Goal: Transaction & Acquisition: Purchase product/service

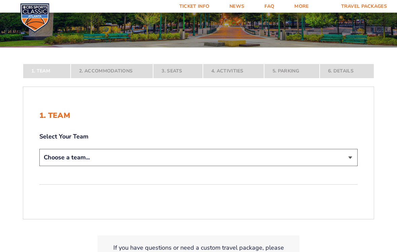
scroll to position [88, 0]
click at [345, 157] on select "Choose a team... [US_STATE] Wildcats [US_STATE] State Buckeyes [US_STATE] Tar H…" at bounding box center [198, 157] width 319 height 17
select select "12956"
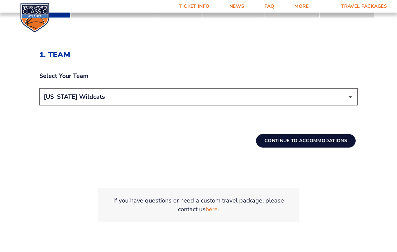
click at [337, 139] on button "Continue To Accommodations" at bounding box center [306, 140] width 100 height 13
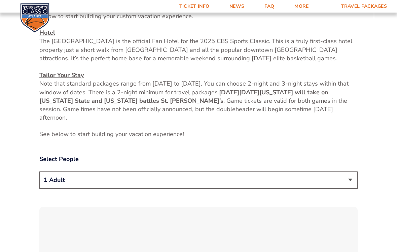
scroll to position [264, 0]
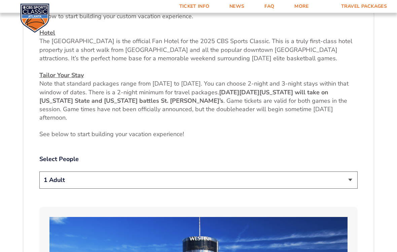
click at [350, 178] on select "1 Adult 2 Adults 3 Adults 4 Adults 2 Adults + 1 Child 2 Adults + 2 Children 2 A…" at bounding box center [198, 179] width 319 height 17
select select "2 Adults"
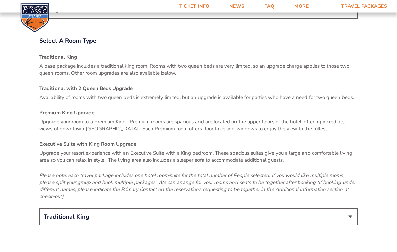
scroll to position [964, 0]
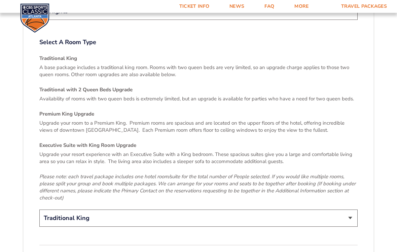
click at [350, 209] on select "Traditional King Traditional with 2 Queen Beds Upgrade (+$45 per night) Premium…" at bounding box center [198, 217] width 319 height 17
select select "Traditional with 2 Queen Beds Upgrade"
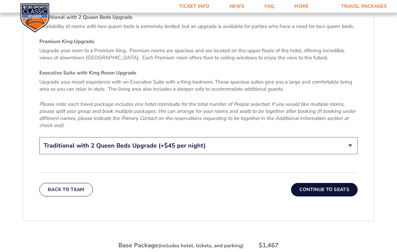
scroll to position [1036, 0]
click at [337, 183] on button "Continue To Seats" at bounding box center [324, 189] width 67 height 13
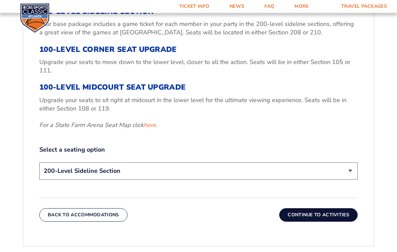
scroll to position [258, 0]
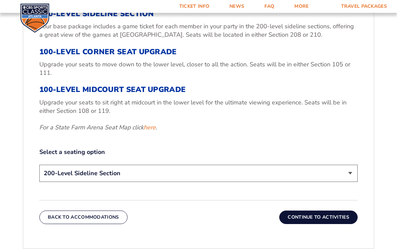
click at [352, 172] on select "200-Level Sideline Section 100-Level Corner Seat Upgrade (+$120 per person) 100…" at bounding box center [198, 173] width 319 height 17
select select "100-Level Corner Seat Upgrade"
click at [332, 213] on button "Continue To Activities" at bounding box center [318, 216] width 78 height 13
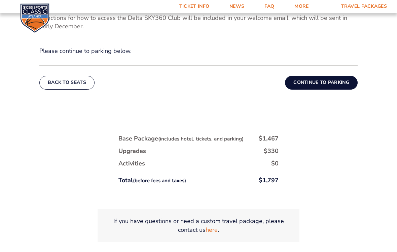
scroll to position [313, 0]
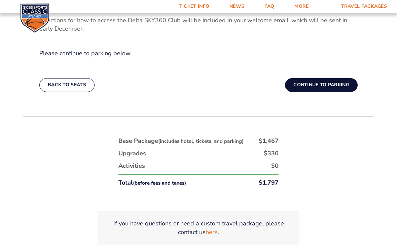
click at [338, 85] on button "Continue To Parking" at bounding box center [321, 84] width 73 height 13
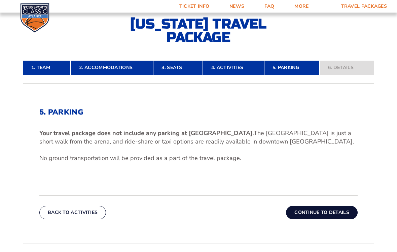
scroll to position [139, 0]
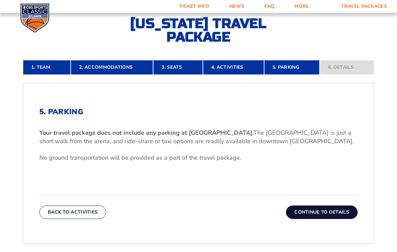
click at [341, 208] on button "Continue To Details" at bounding box center [322, 211] width 72 height 13
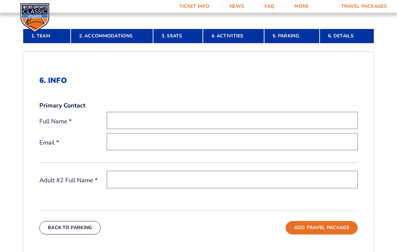
scroll to position [170, 0]
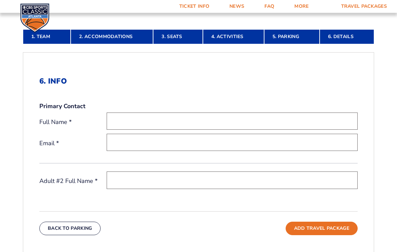
click at [270, 117] on input "text" at bounding box center [232, 120] width 251 height 17
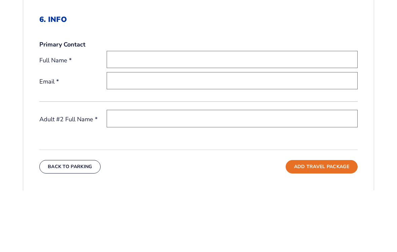
type input "[PERSON_NAME]"
type input "[EMAIL_ADDRESS][DOMAIN_NAME]"
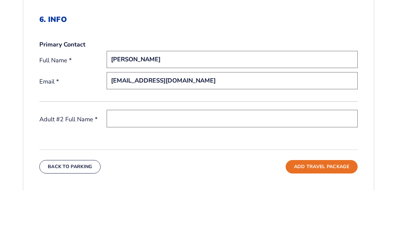
scroll to position [231, 0]
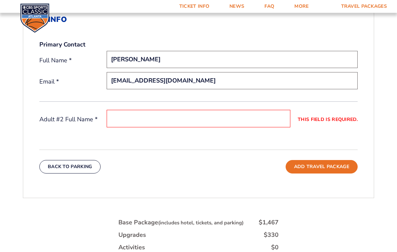
click at [192, 111] on input "This field is required." at bounding box center [199, 118] width 184 height 17
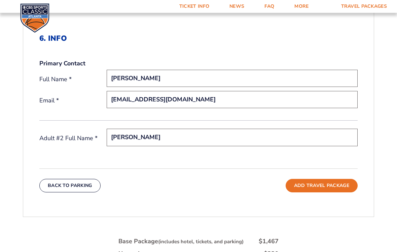
scroll to position [212, 0]
type input "[PERSON_NAME]"
click at [337, 186] on button "Add Travel Package" at bounding box center [322, 185] width 72 height 13
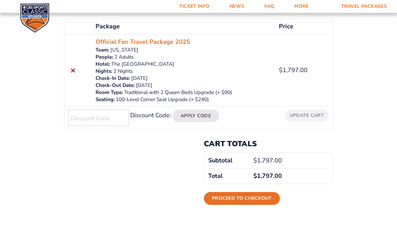
scroll to position [119, 0]
